Goal: Check status: Check status

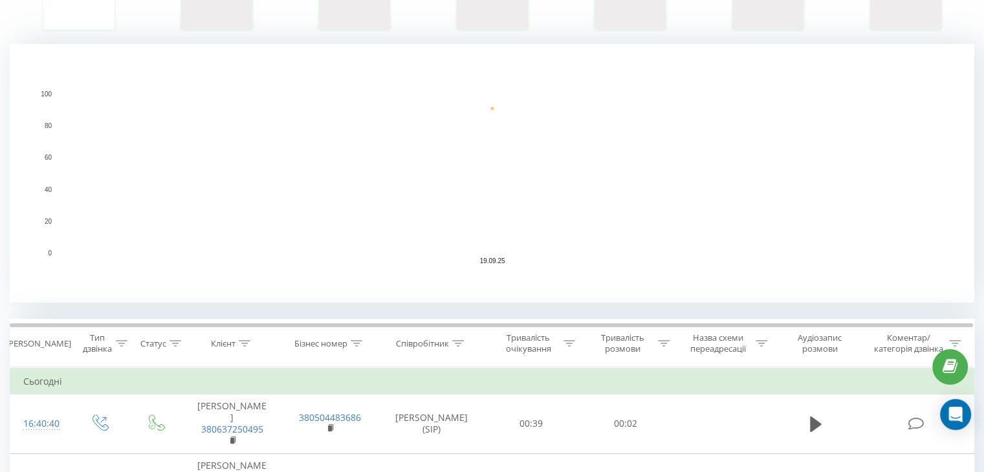
scroll to position [388, 0]
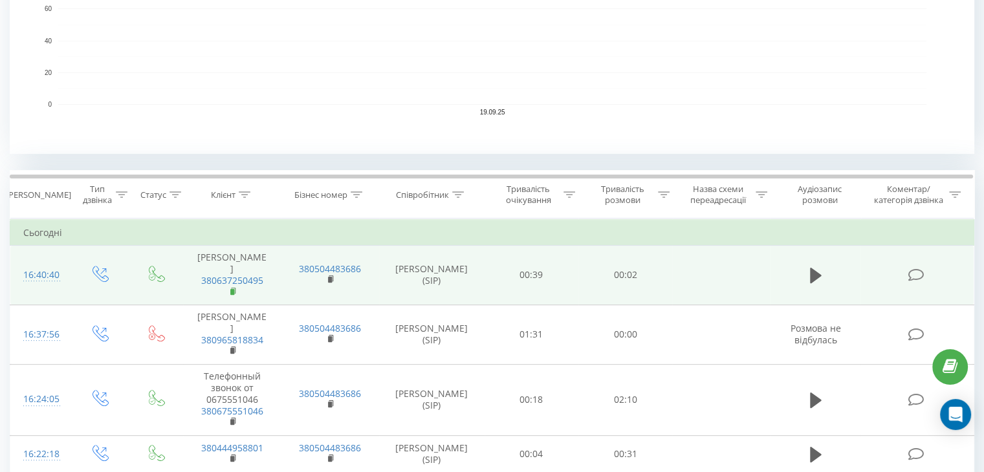
click at [233, 287] on icon at bounding box center [233, 291] width 7 height 9
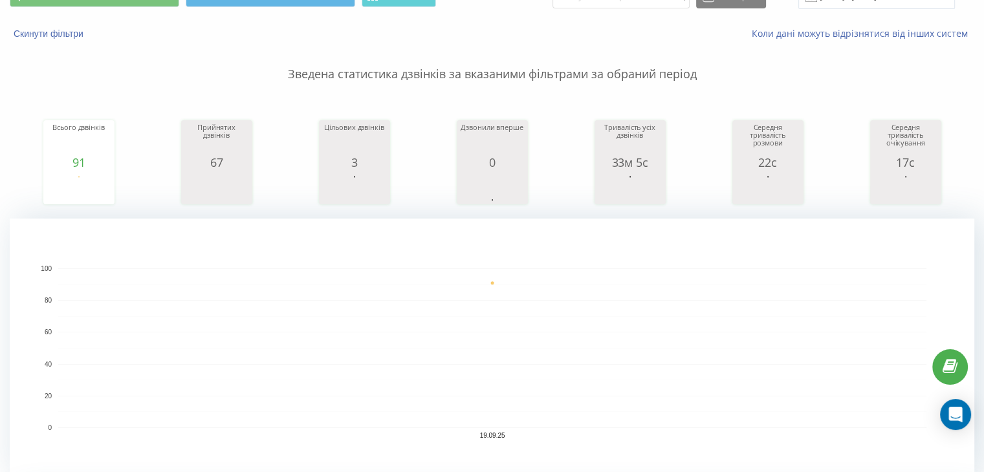
scroll to position [65, 0]
